Goal: Find specific page/section

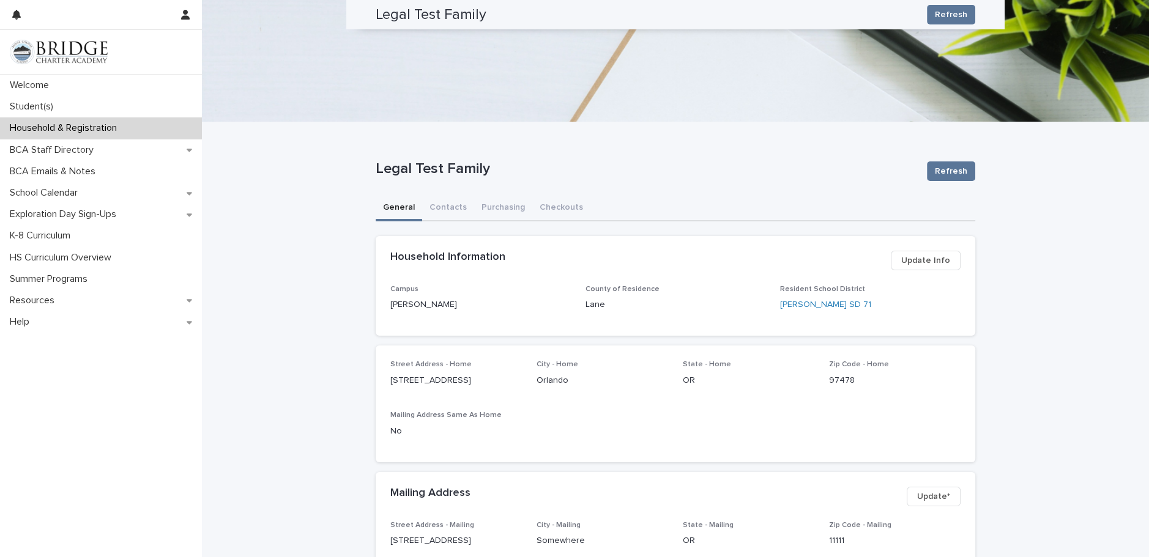
scroll to position [624, 0]
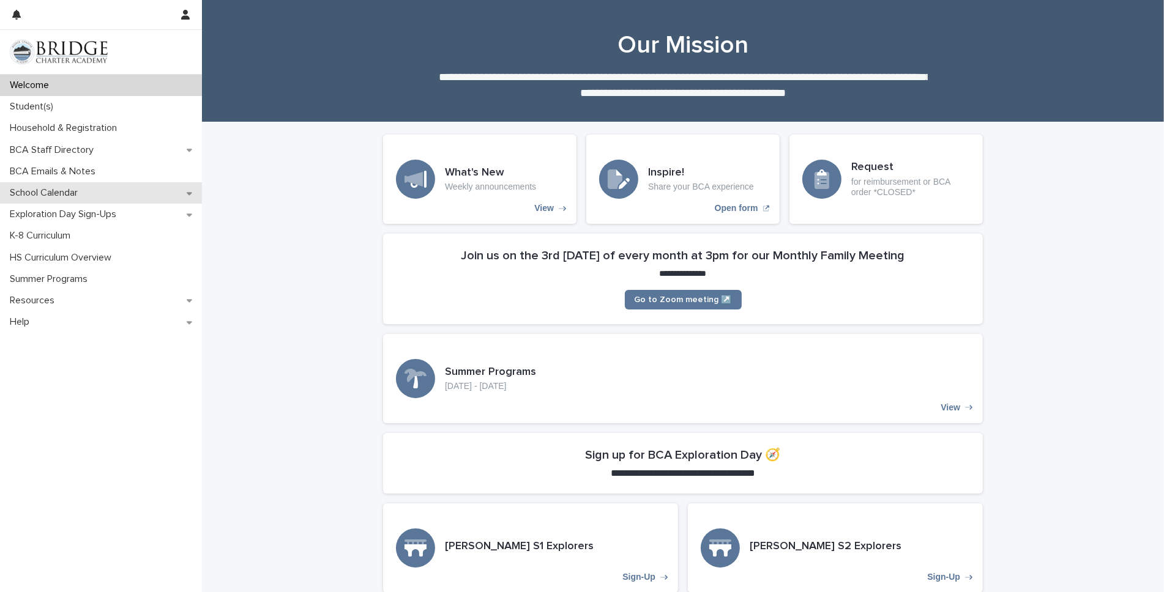
click at [36, 192] on p "School Calendar" at bounding box center [46, 193] width 83 height 12
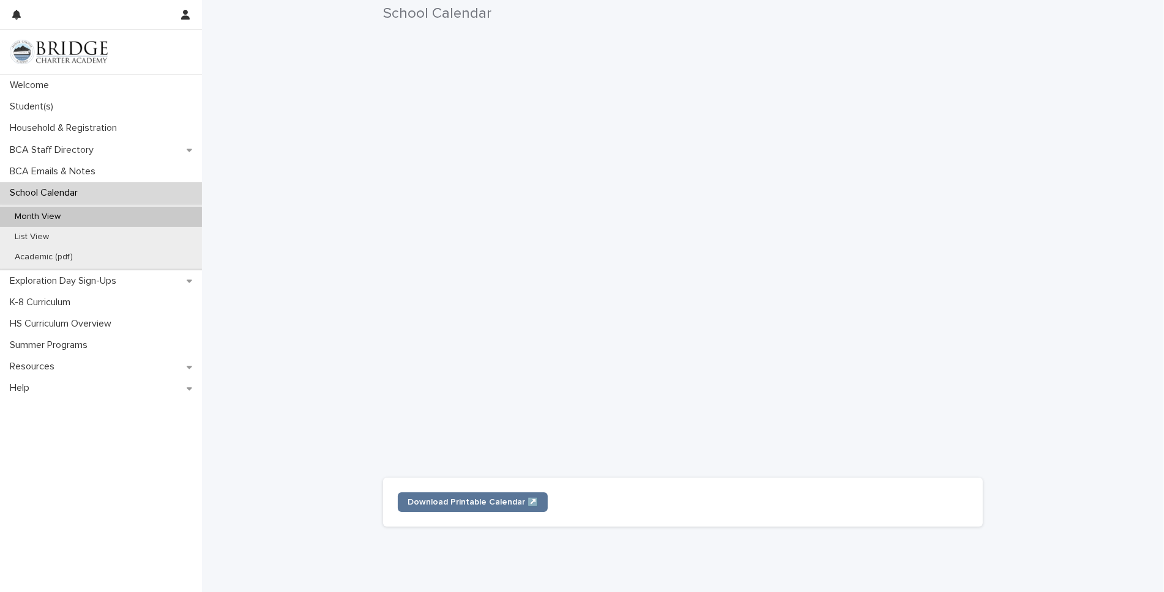
scroll to position [202, 0]
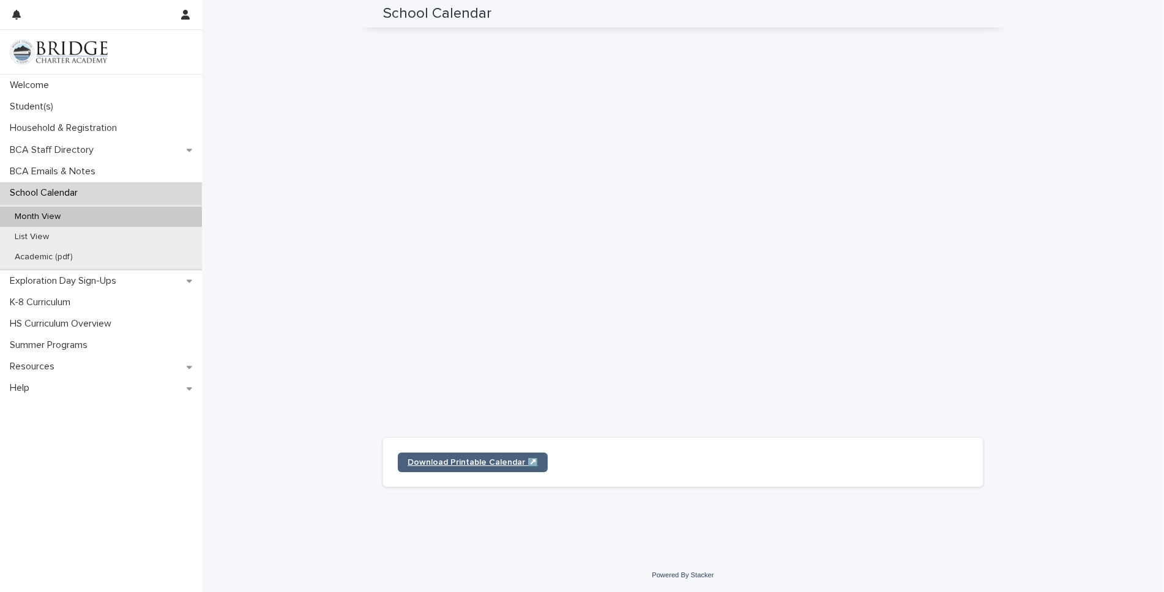
click at [472, 460] on span "Download Printable Calendar ↗️" at bounding box center [473, 462] width 130 height 9
click at [39, 259] on p "Academic (pdf)" at bounding box center [44, 257] width 78 height 10
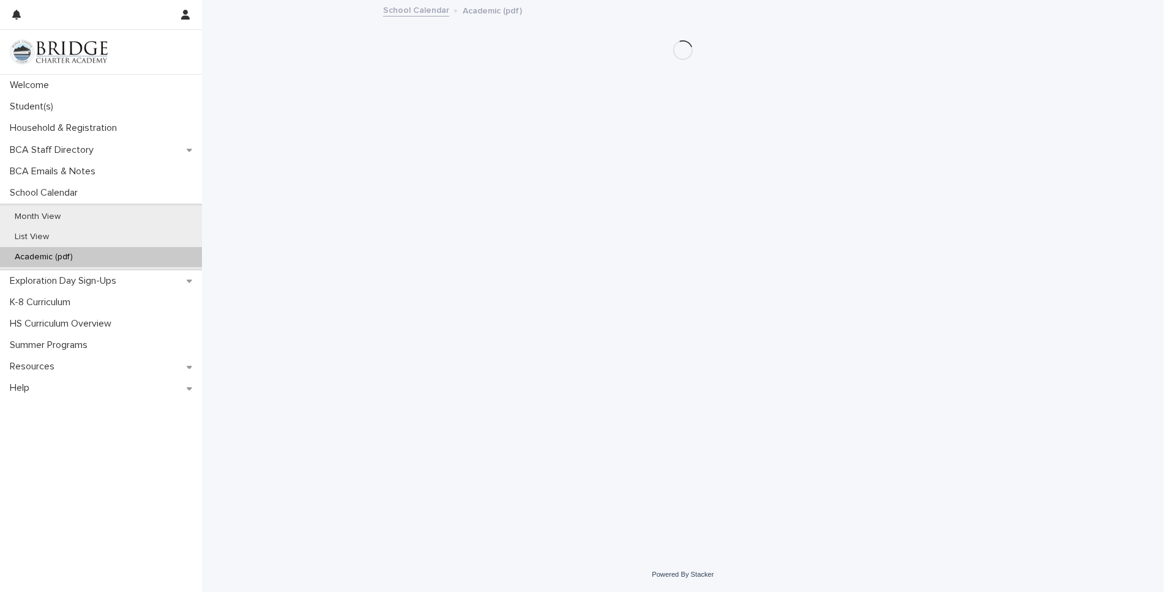
click at [38, 259] on p "Academic (pdf)" at bounding box center [44, 257] width 78 height 10
